Goal: Information Seeking & Learning: Find contact information

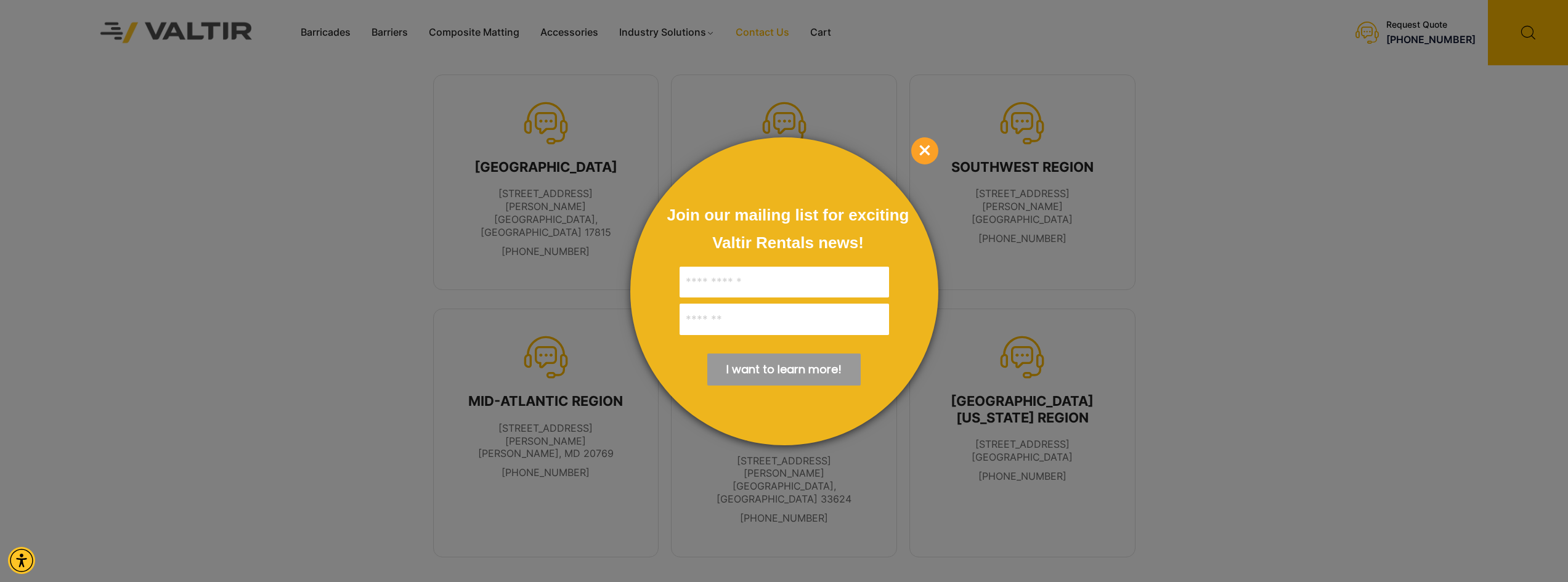
click at [927, 154] on span "×" at bounding box center [925, 151] width 27 height 27
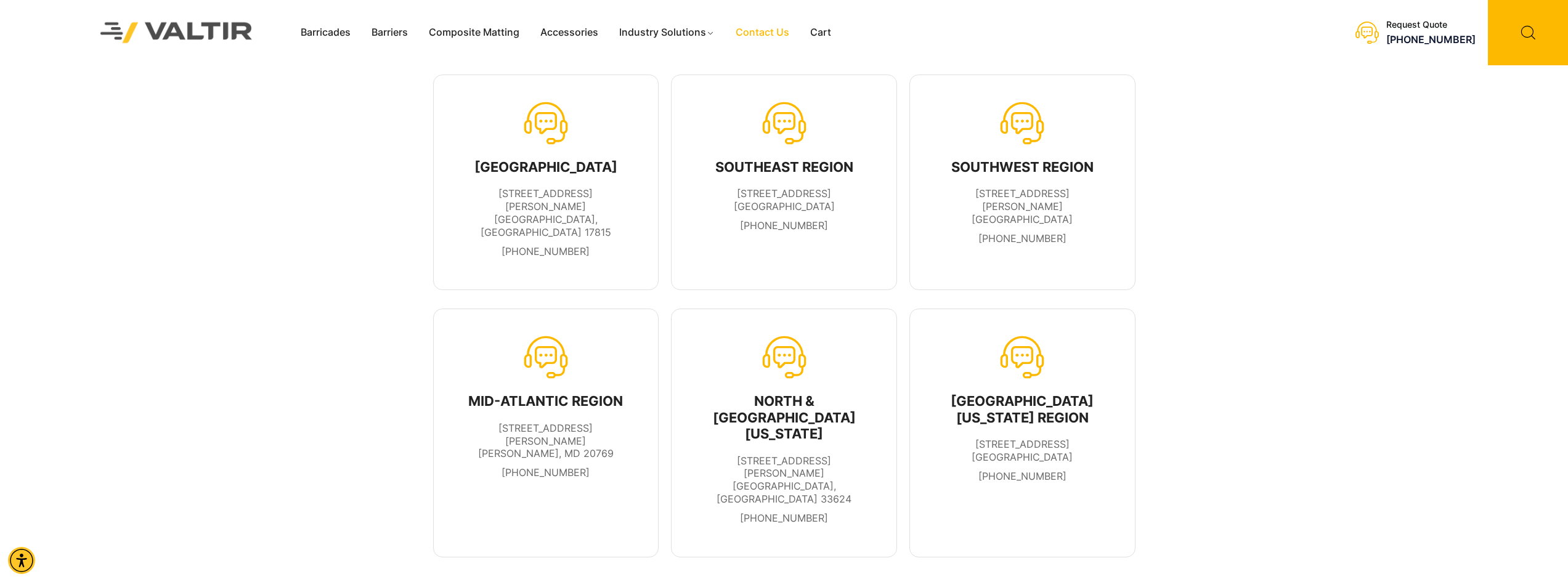
click at [561, 393] on div "MID-ATLANTIC REGION" at bounding box center [546, 400] width 173 height 16
click at [330, 316] on div "MID-ATLANTIC REGION 7100 Holladay Tyler Road Glenn Dale, MD 20769 301-666-3380 …" at bounding box center [784, 433] width 1568 height 266
click at [1388, 265] on div "NORTH REGION 900 Patterson Drive Bloomsburg, PA 17815 570-380-2856 SOUTHEAST RE…" at bounding box center [784, 182] width 1568 height 234
click at [297, 300] on div "MID-ATLANTIC REGION 7100 Holladay Tyler Road Glenn Dale, MD 20769 301-666-3380 …" at bounding box center [784, 433] width 1568 height 266
click at [108, 116] on div "NORTH REGION 900 Patterson Drive Bloomsburg, PA 17815 570-380-2856 SOUTHEAST RE…" at bounding box center [784, 182] width 1568 height 234
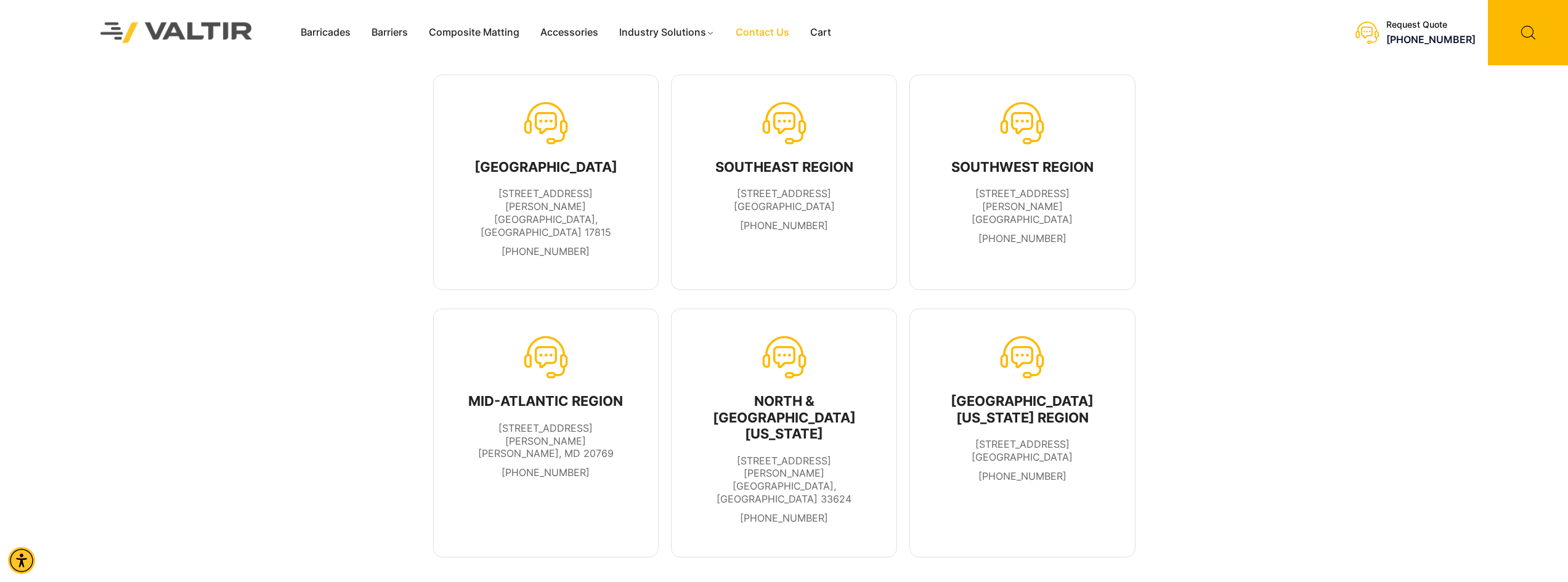
click at [188, 28] on img at bounding box center [176, 32] width 184 height 52
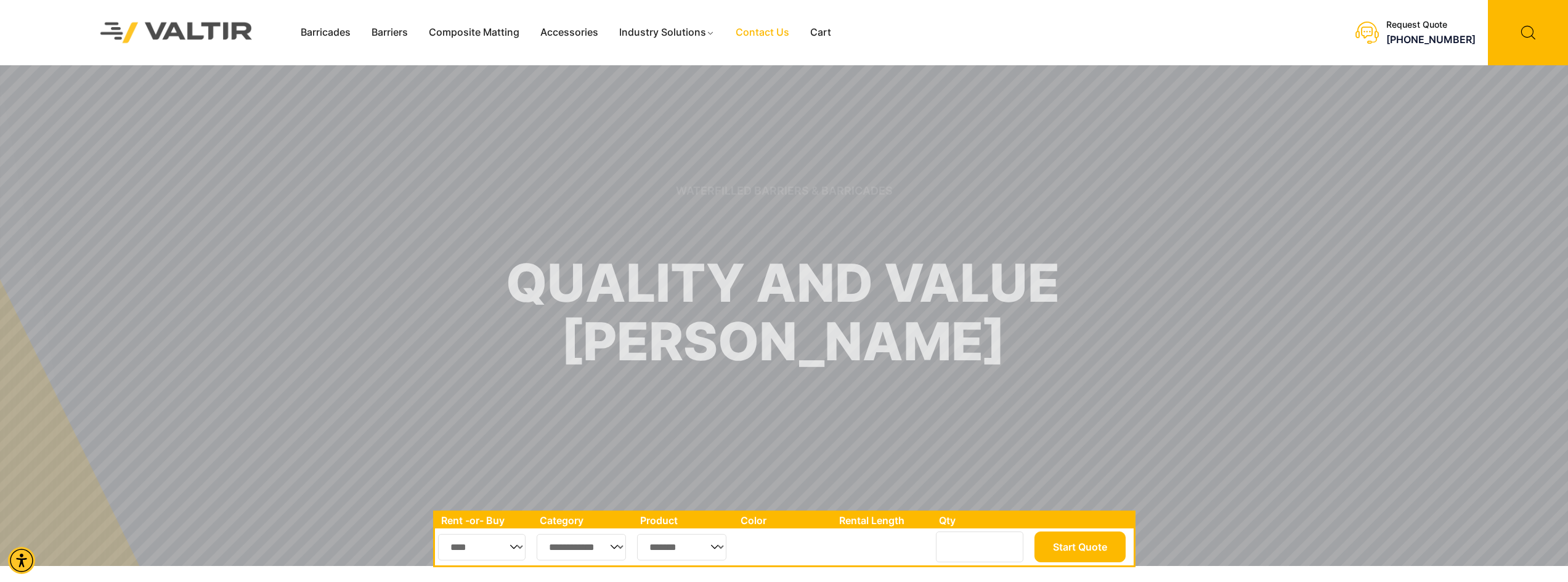
click at [770, 39] on link "Contact Us" at bounding box center [762, 33] width 74 height 18
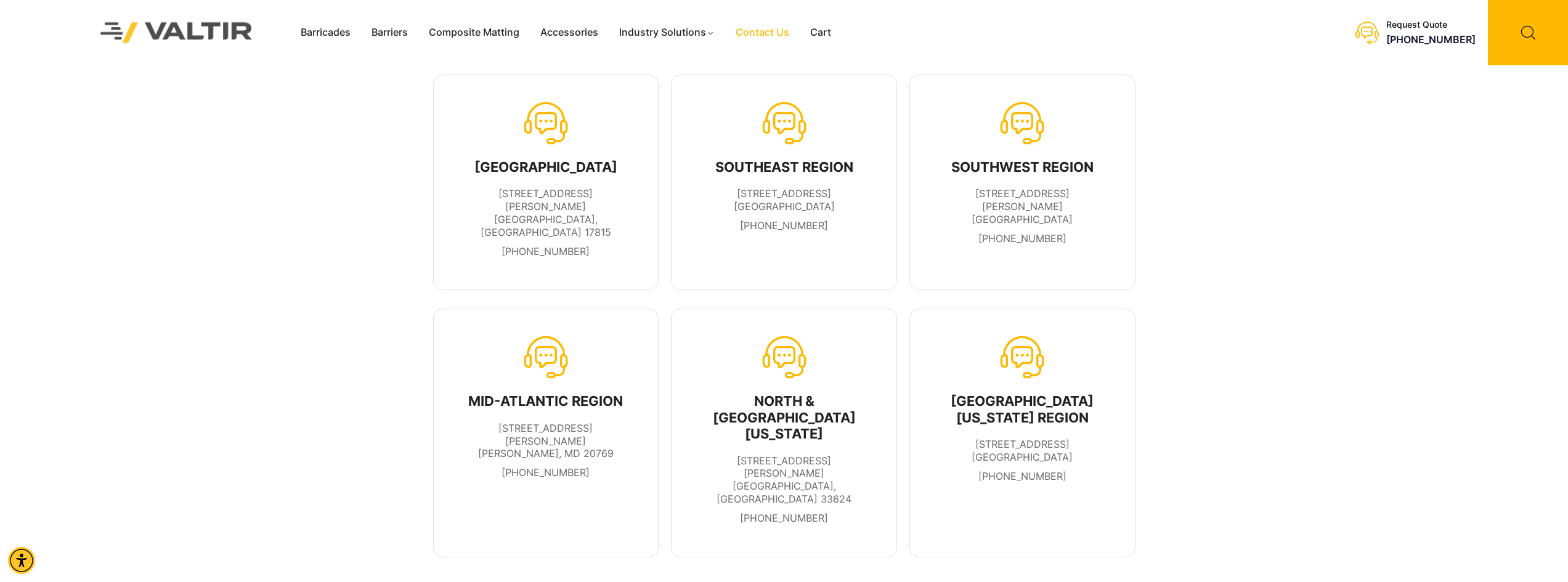
click at [528, 191] on span "900 Patterson Drive Bloomsburg, PA 17815" at bounding box center [546, 212] width 131 height 51
copy span "900 Patterson Drive"
click at [797, 195] on span "445 W Industrial Court Villa Rica, GA 30180" at bounding box center [783, 199] width 101 height 25
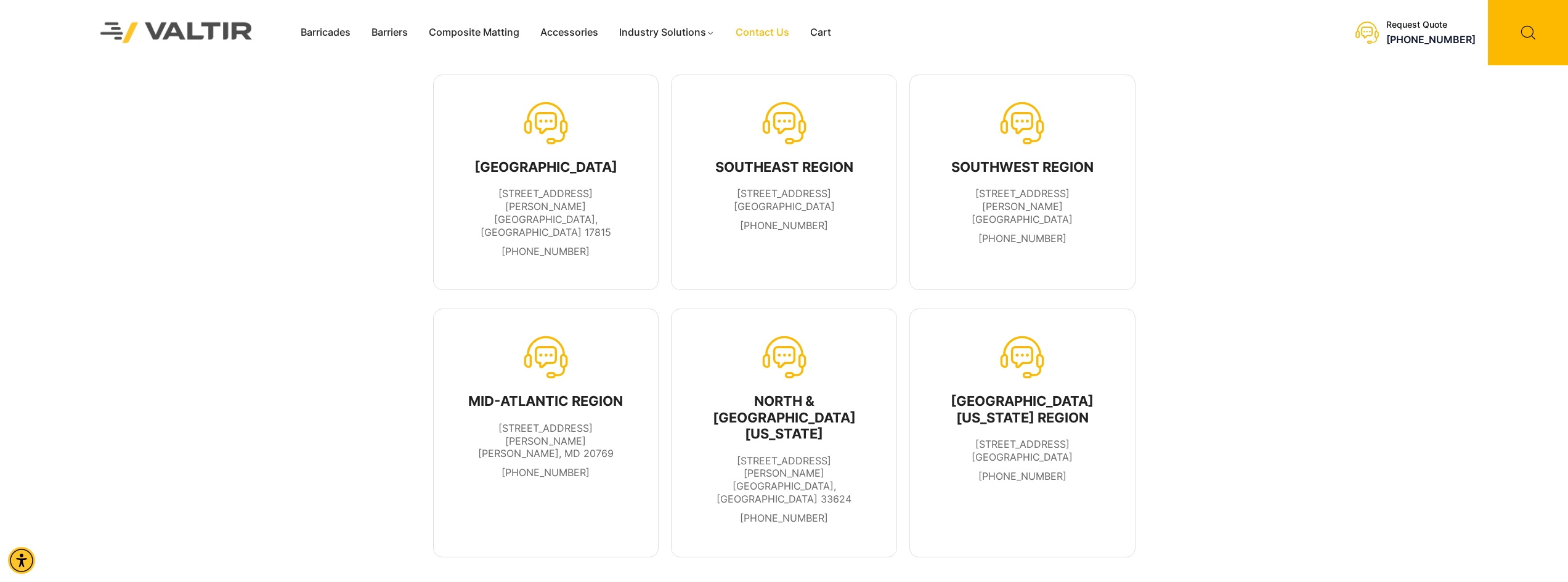
click at [797, 195] on span "445 W Industrial Court Villa Rica, GA 30180" at bounding box center [783, 199] width 101 height 25
copy span "445 W Industrial Court"
click at [425, 257] on div "NORTH REGION 900 Patterson Drive Bloomsburg, PA 17815 570-380-2856 SOUTHEAST RE…" at bounding box center [784, 182] width 1568 height 234
